Goal: Book appointment/travel/reservation

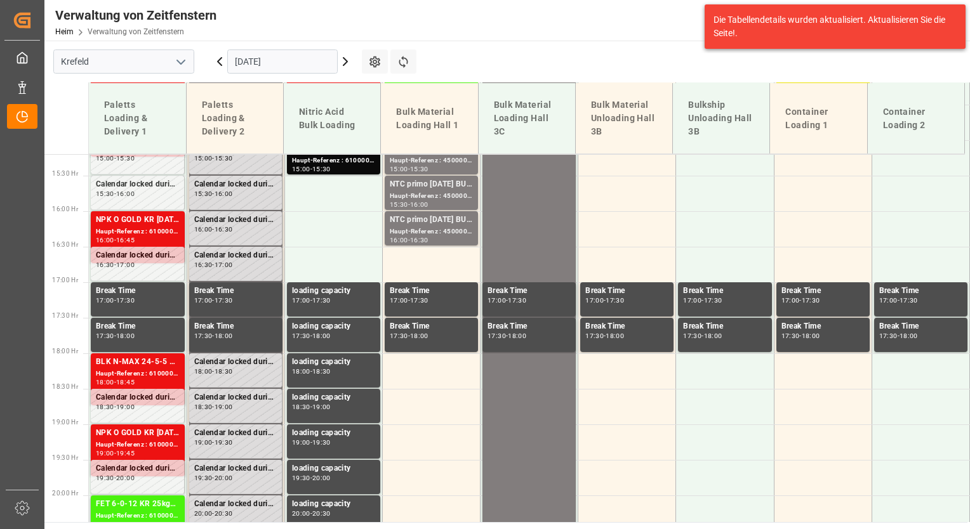
scroll to position [1084, 0]
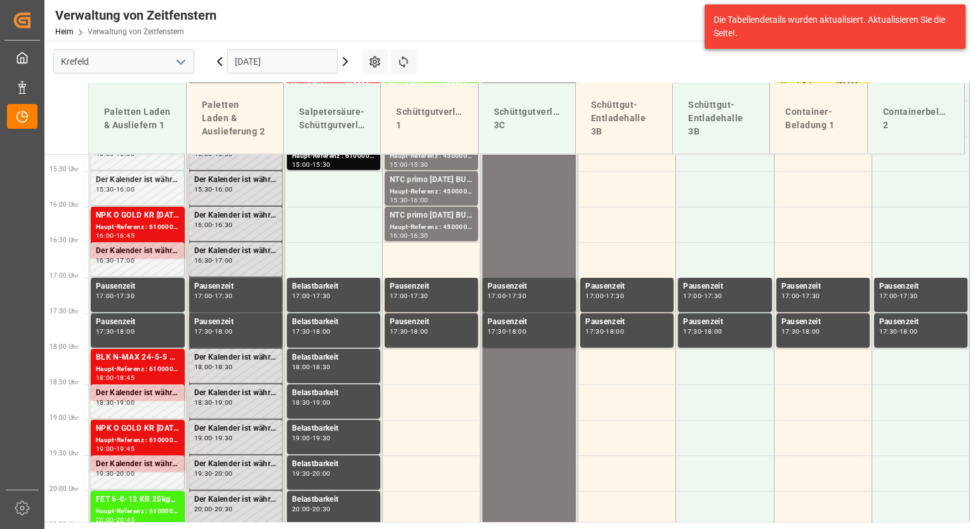
click at [310, 61] on input "[DATE]" at bounding box center [282, 61] width 110 height 24
click at [373, 56] on icon at bounding box center [374, 61] width 13 height 13
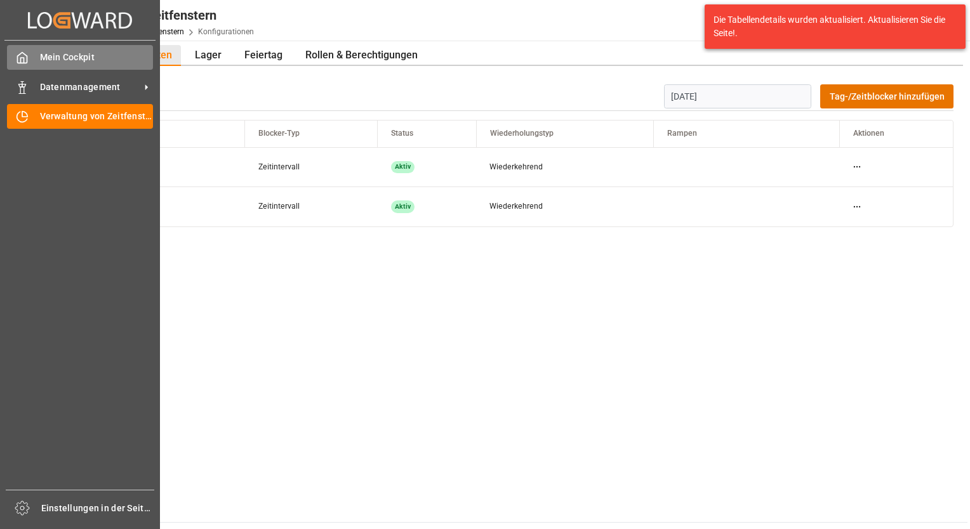
click at [29, 60] on div "Mein Cockpit Mein Cockpit" at bounding box center [80, 57] width 146 height 25
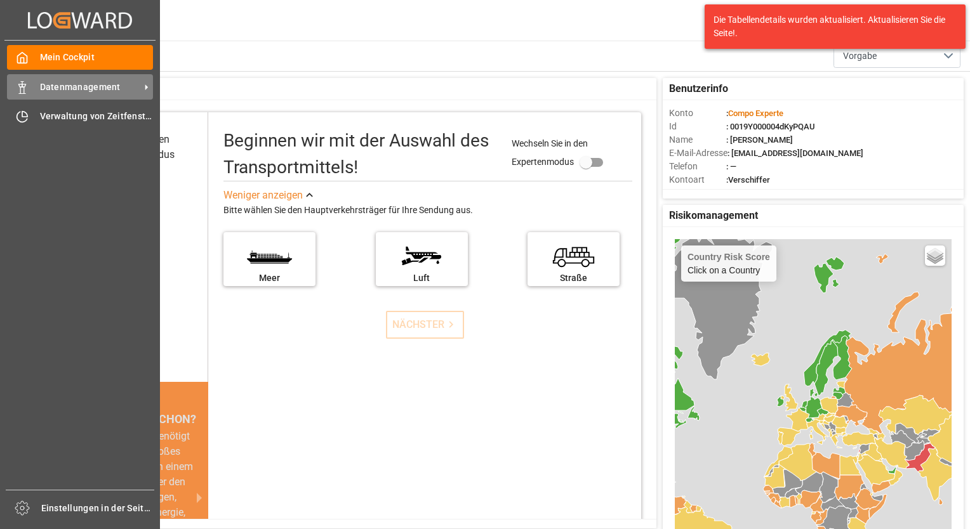
click at [50, 92] on span "Datenmanagement" at bounding box center [90, 87] width 100 height 13
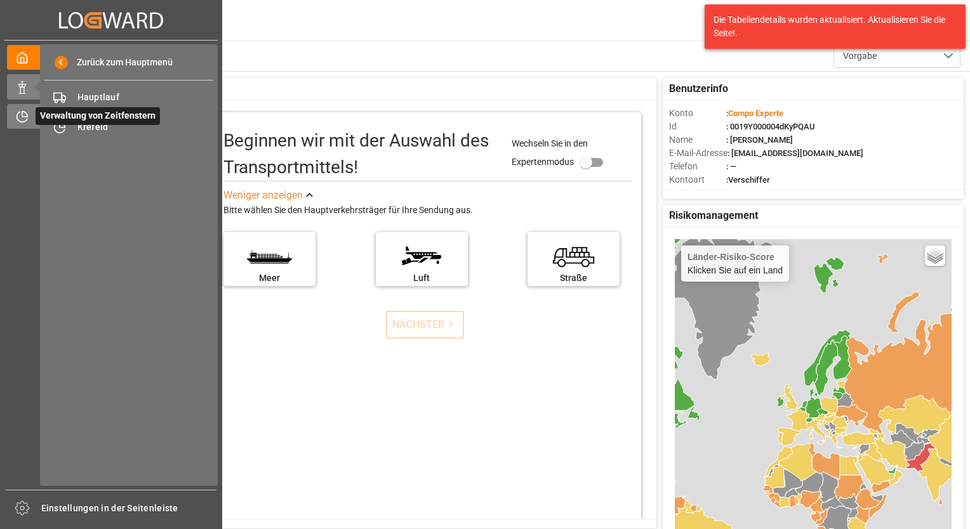
click at [20, 118] on icon at bounding box center [22, 116] width 13 height 13
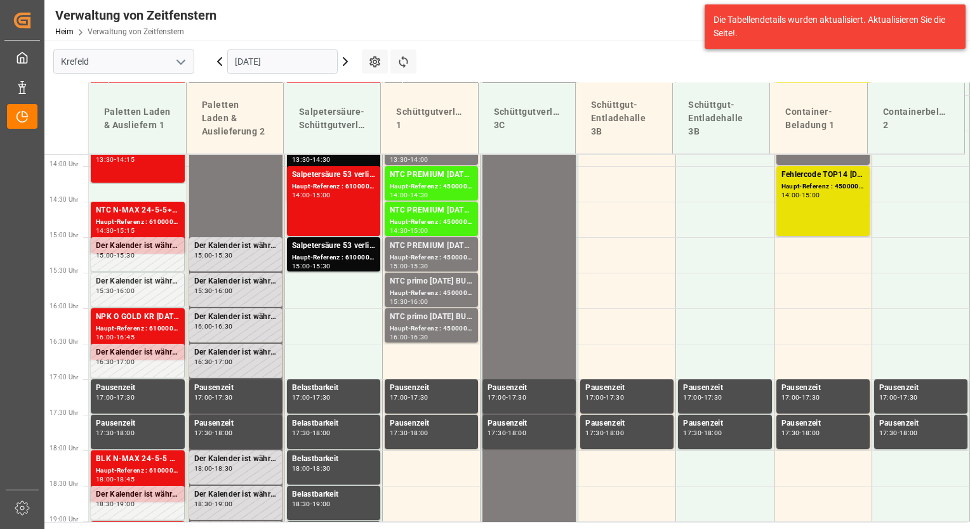
scroll to position [1084, 0]
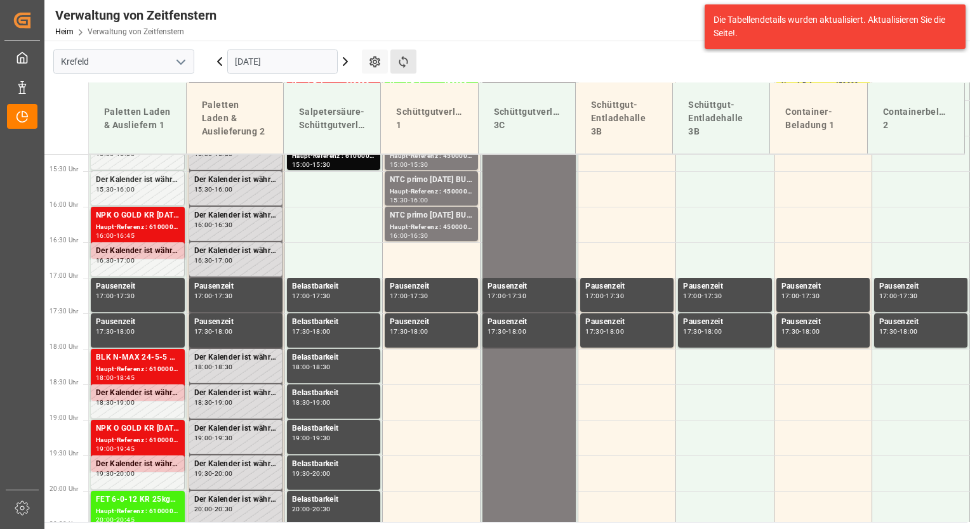
click at [409, 60] on button "Refresh Time Slots" at bounding box center [403, 61] width 26 height 24
click at [304, 62] on input "[DATE]" at bounding box center [282, 61] width 110 height 24
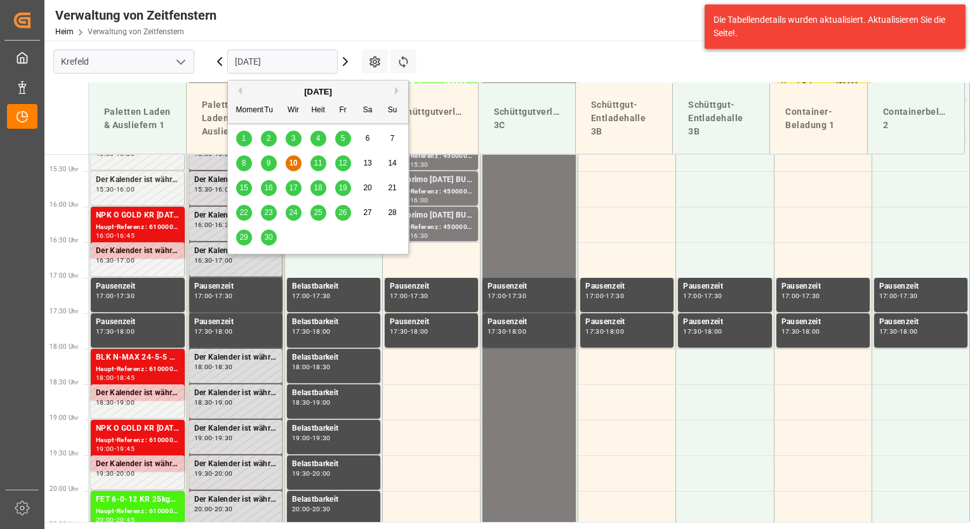
click at [241, 194] on div "15" at bounding box center [244, 188] width 16 height 15
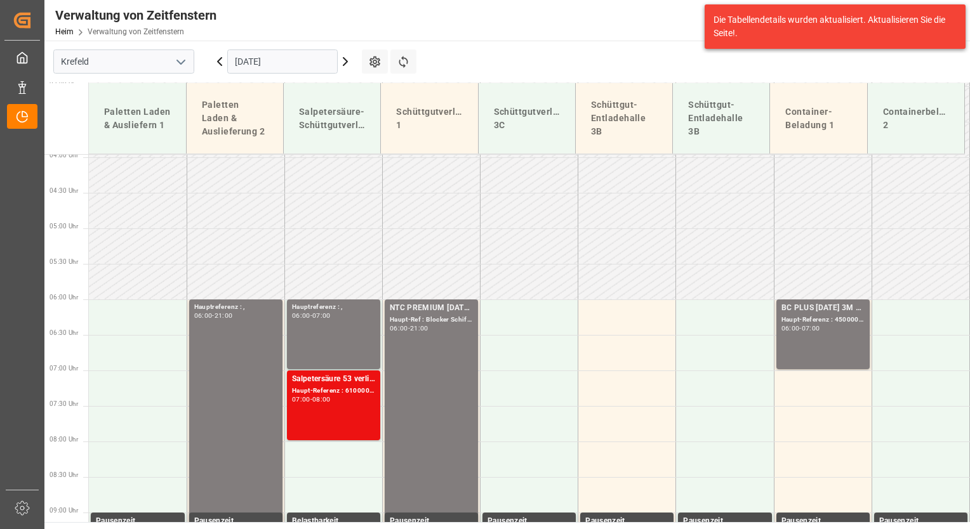
scroll to position [220, 0]
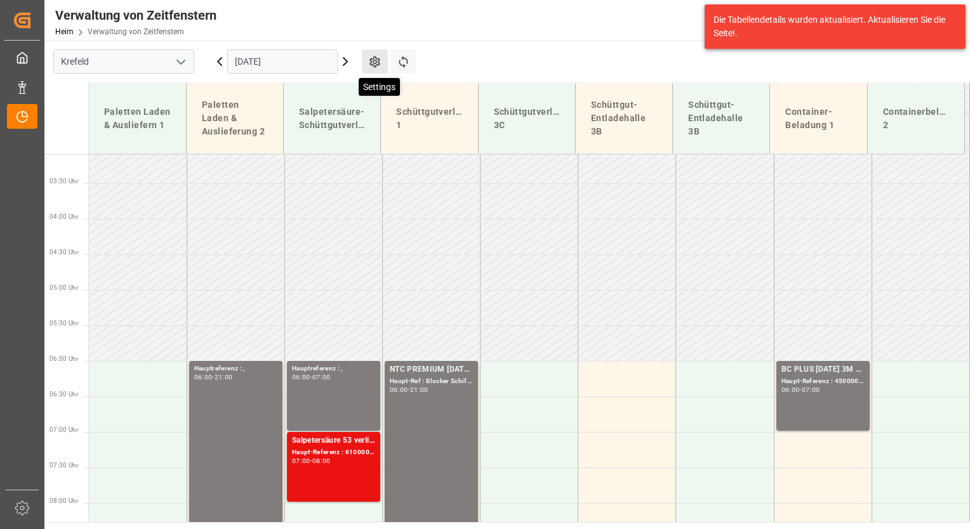
click at [378, 60] on icon at bounding box center [374, 61] width 11 height 11
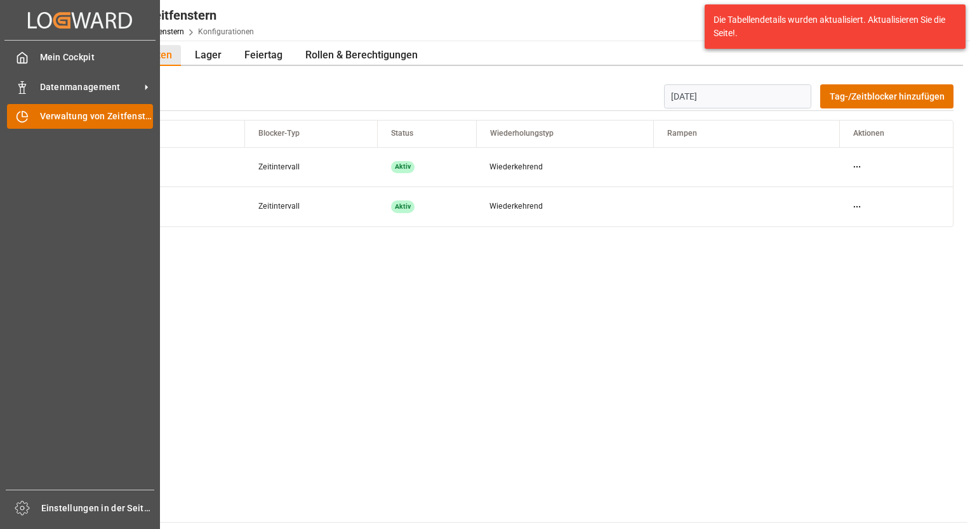
click at [48, 111] on span "Verwaltung von Zeitfenstern" at bounding box center [97, 116] width 114 height 13
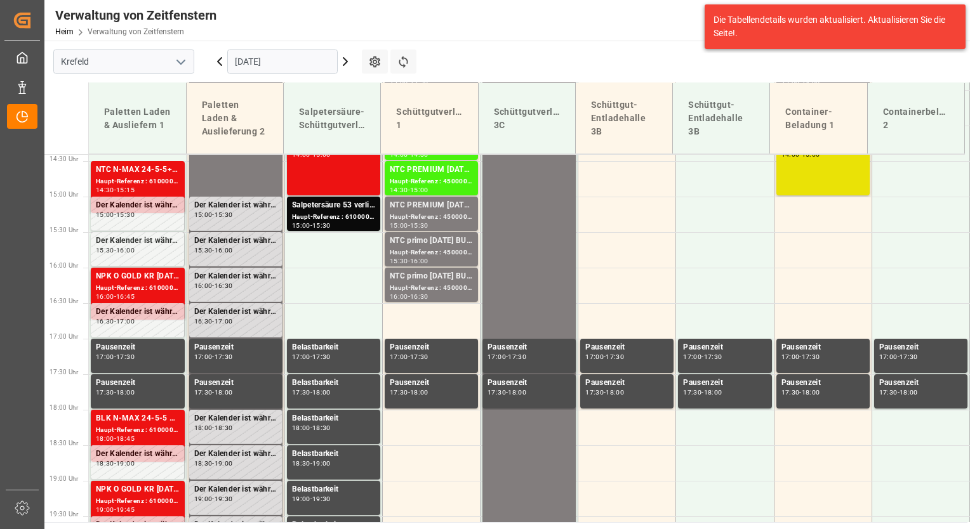
scroll to position [1084, 0]
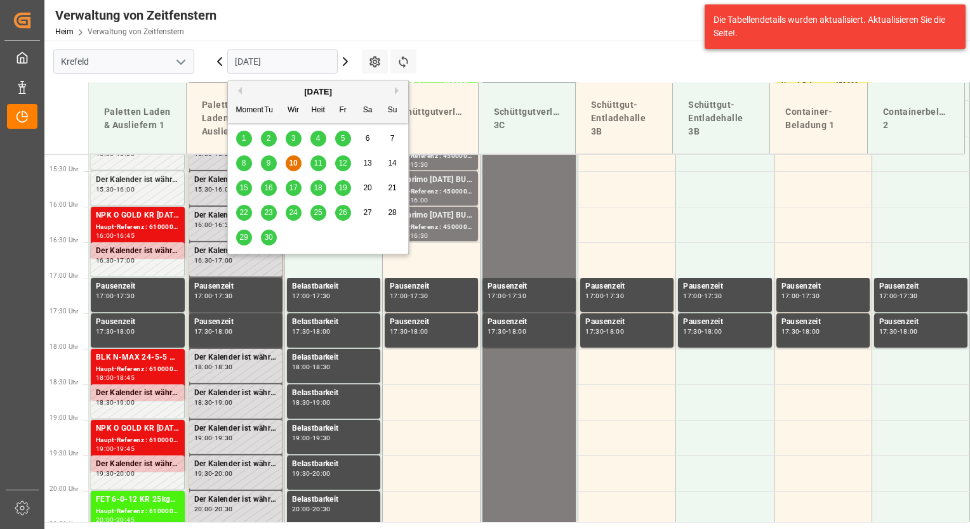
click at [315, 58] on input "[DATE]" at bounding box center [282, 61] width 110 height 24
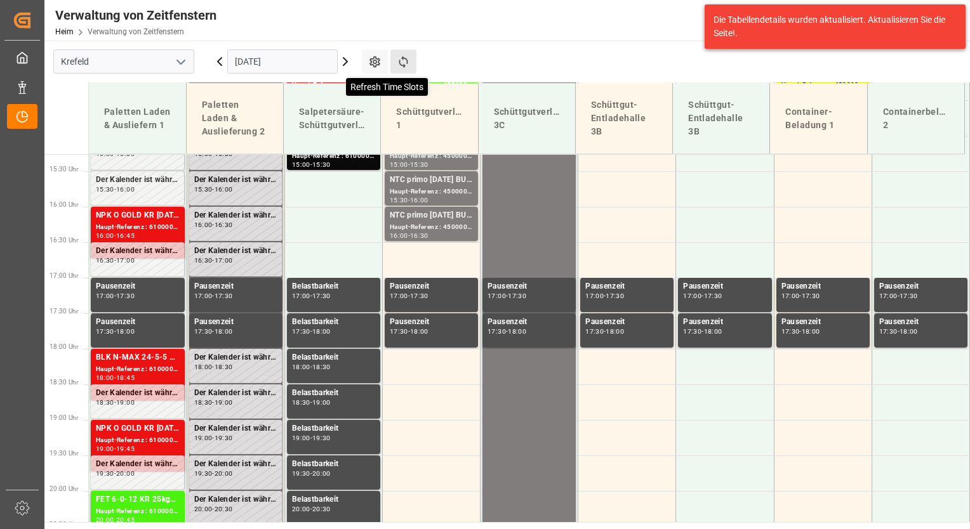
click at [400, 59] on icon at bounding box center [403, 61] width 13 height 13
click at [310, 65] on input "[DATE]" at bounding box center [282, 61] width 110 height 24
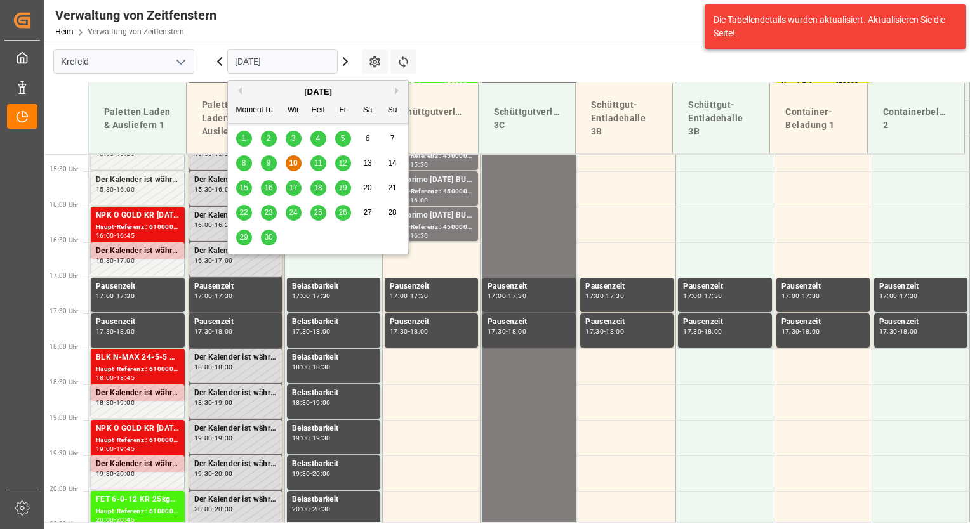
click at [268, 191] on span "16" at bounding box center [268, 187] width 8 height 9
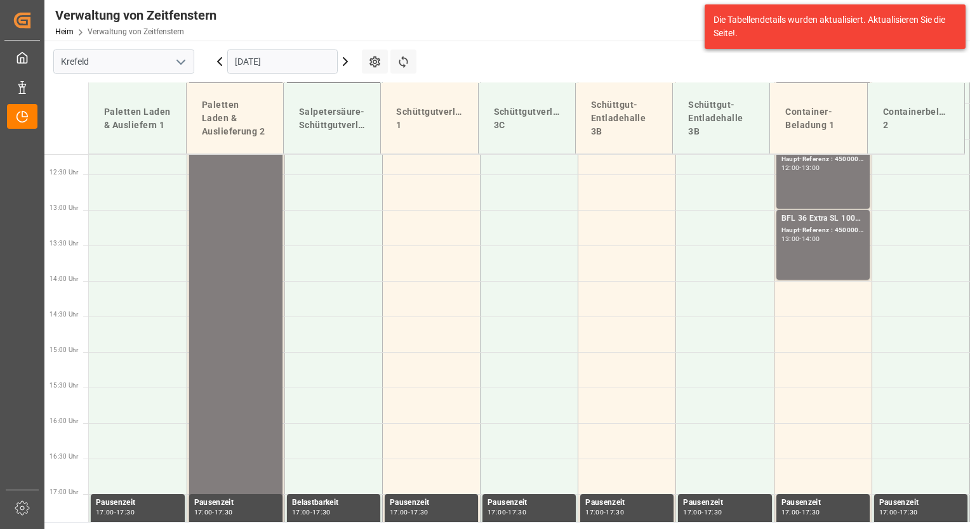
scroll to position [866, 0]
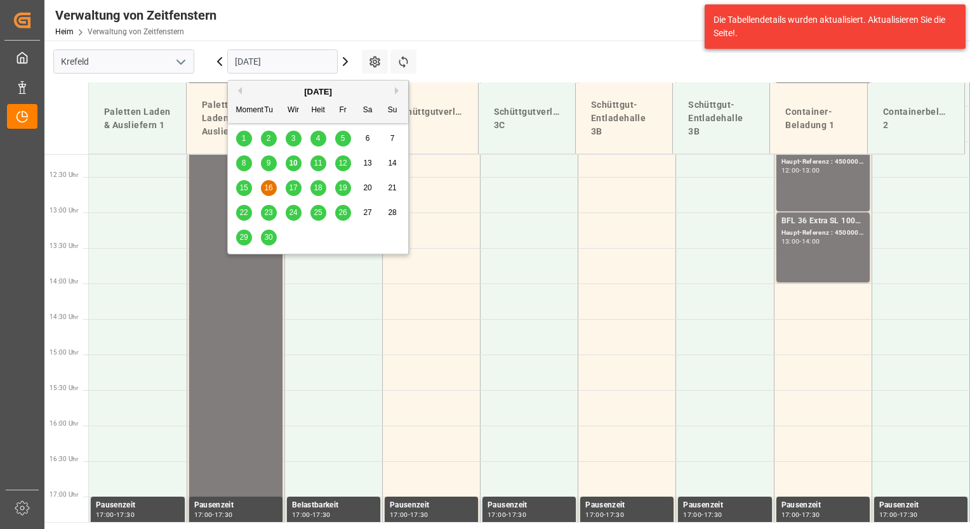
click at [300, 60] on input "[DATE]" at bounding box center [282, 61] width 110 height 24
click at [295, 185] on span "17" at bounding box center [293, 187] width 8 height 9
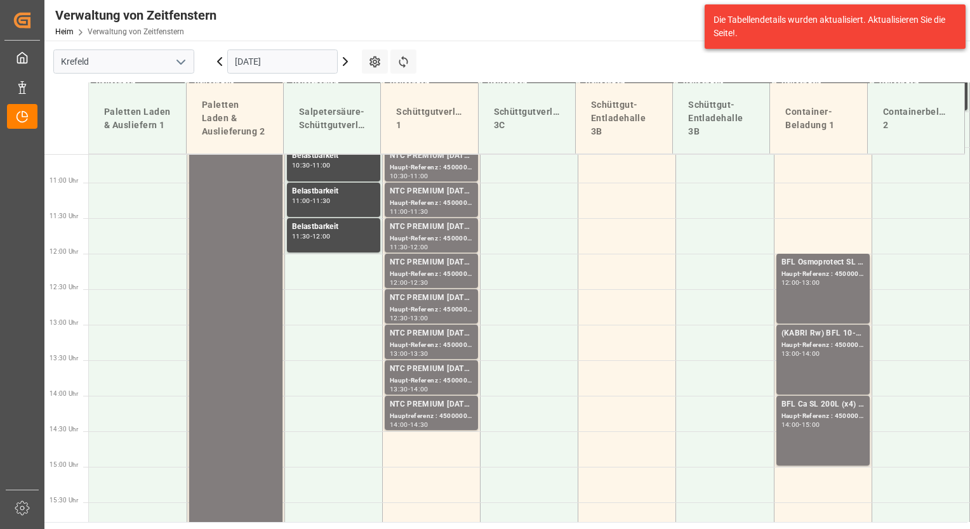
scroll to position [763, 0]
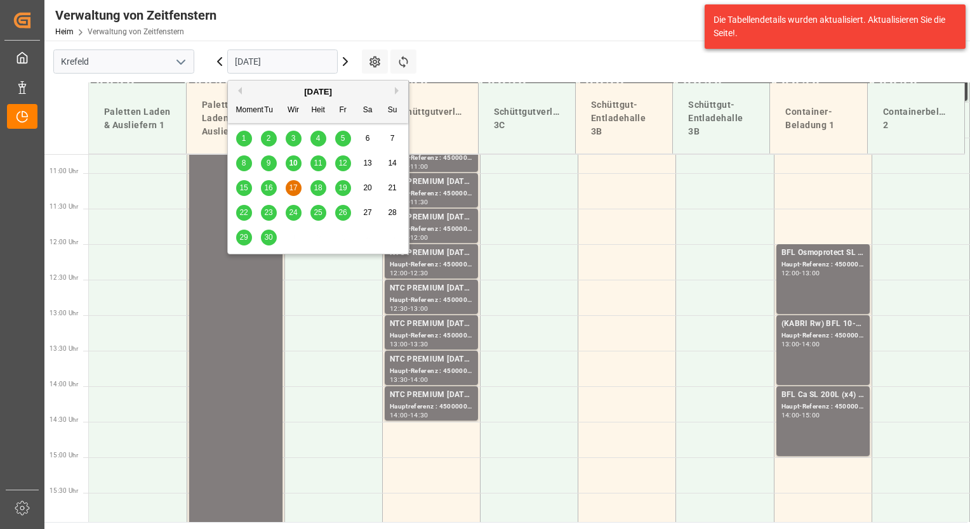
click at [322, 57] on input "[DATE]" at bounding box center [282, 61] width 110 height 24
click at [313, 182] on div "18" at bounding box center [318, 188] width 16 height 15
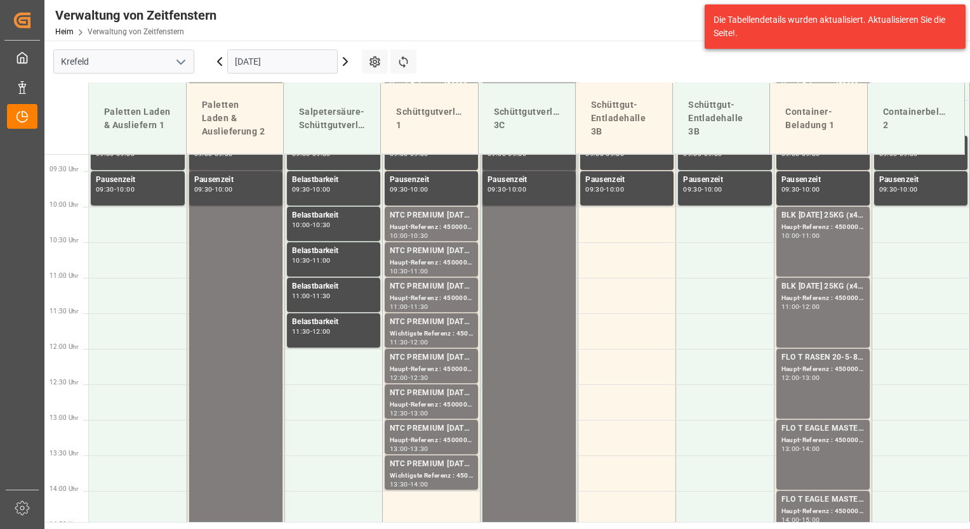
scroll to position [650, 0]
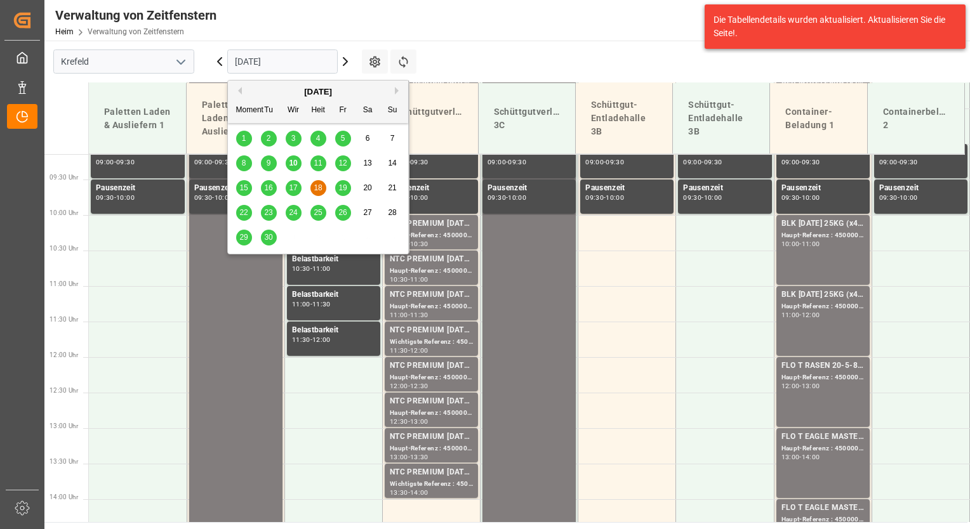
click at [313, 64] on input "[DATE]" at bounding box center [282, 61] width 110 height 24
click at [339, 185] on span "19" at bounding box center [342, 187] width 8 height 9
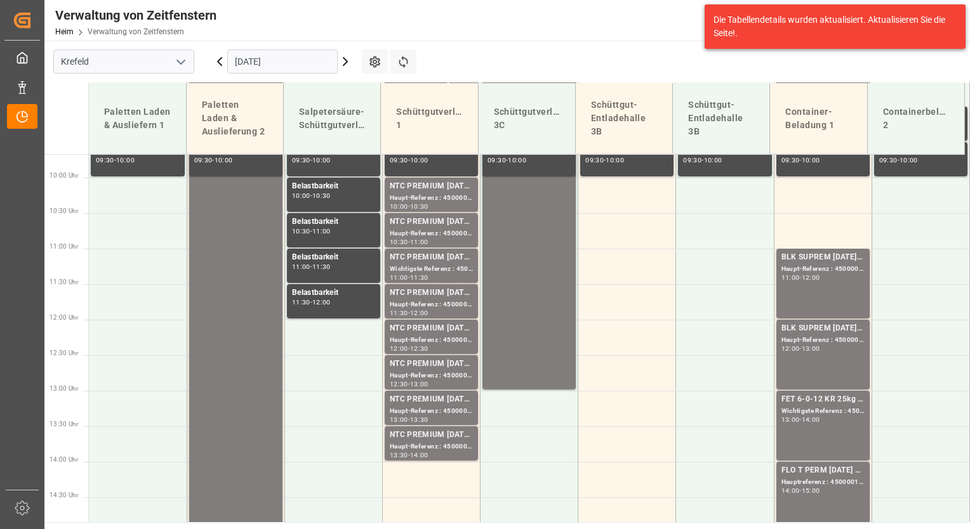
scroll to position [685, 0]
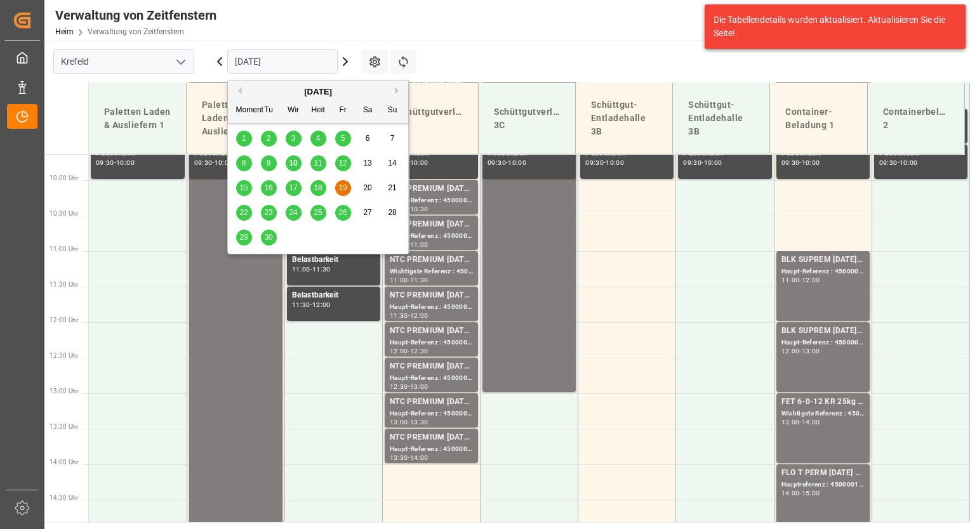
click at [317, 67] on input "[DATE]" at bounding box center [282, 61] width 110 height 24
click at [319, 186] on span "18" at bounding box center [317, 187] width 8 height 9
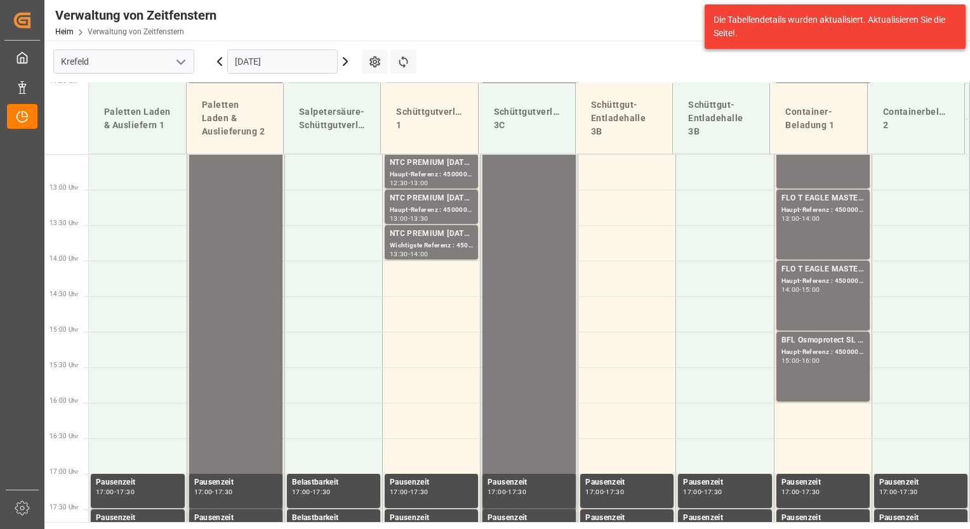
scroll to position [886, 0]
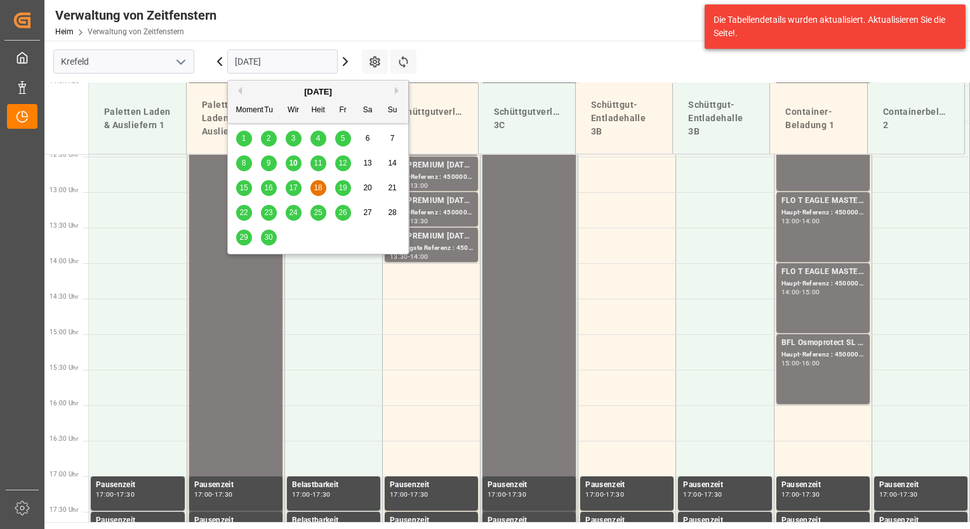
click at [289, 62] on input "[DATE]" at bounding box center [282, 61] width 110 height 24
click at [338, 188] on span "19" at bounding box center [342, 187] width 8 height 9
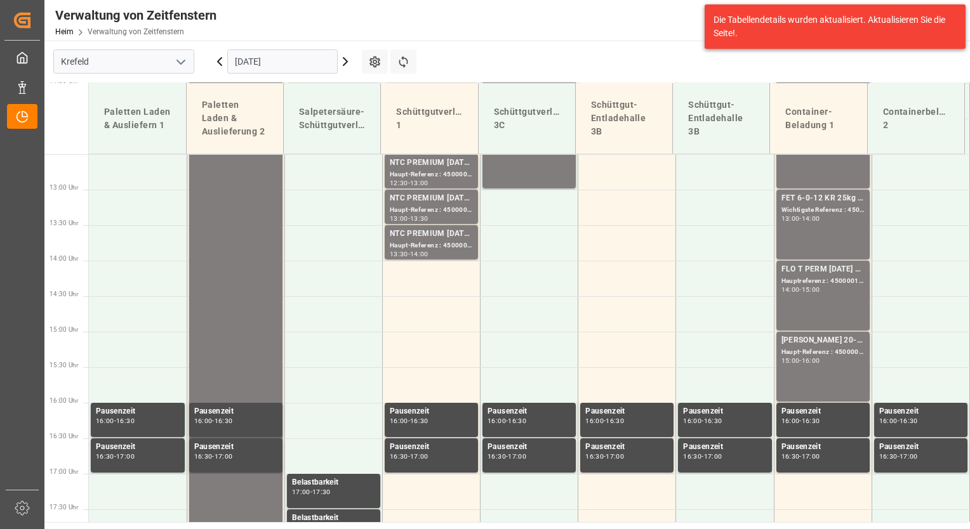
scroll to position [820, 0]
